Goal: Check status: Check status

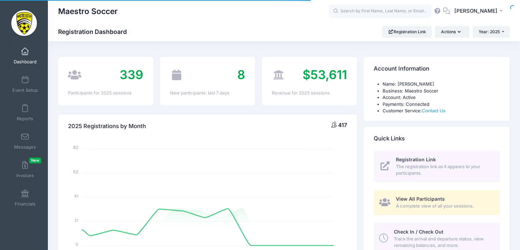
select select
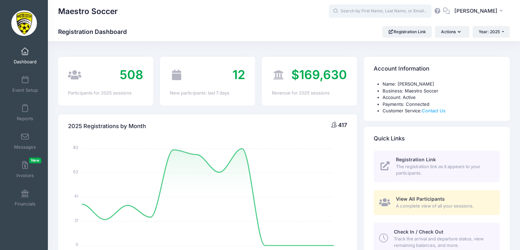
click at [369, 11] on input "text" at bounding box center [380, 11] width 103 height 14
paste input "[PERSON_NAME]"
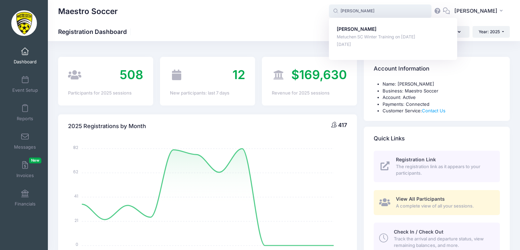
click at [355, 39] on p "Metuchen SC Winter Training on [DATE]" at bounding box center [393, 37] width 113 height 6
type input "[PERSON_NAME] (Metuchen SC Winter Training, [DATE])"
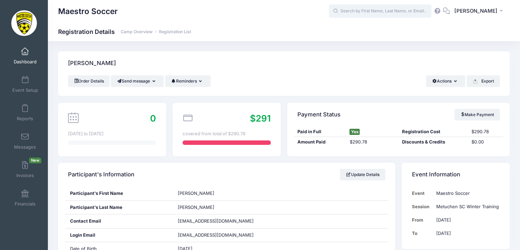
click at [381, 11] on input "text" at bounding box center [380, 11] width 103 height 14
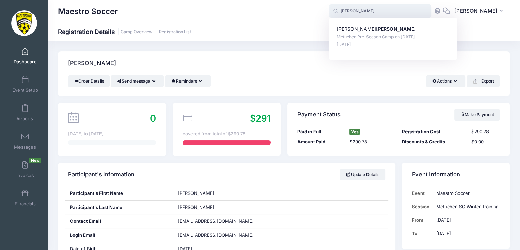
type input "casey"
